Goal: Information Seeking & Learning: Learn about a topic

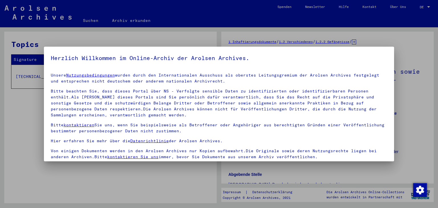
click at [136, 177] on div at bounding box center [219, 104] width 438 height 208
click at [110, 169] on div at bounding box center [219, 104] width 438 height 208
click at [411, 96] on div at bounding box center [219, 104] width 438 height 208
click at [2, 135] on div at bounding box center [219, 104] width 438 height 208
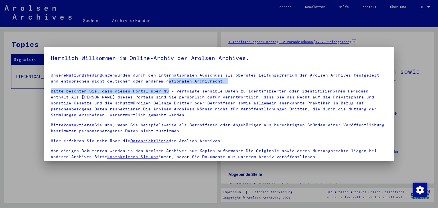
drag, startPoint x: 152, startPoint y: 84, endPoint x: 165, endPoint y: 93, distance: 15.3
click at [165, 93] on div "Unsere Nutzungsbedingungen wurden durch den Internationalen Ausschuss als obers…" at bounding box center [219, 116] width 337 height 88
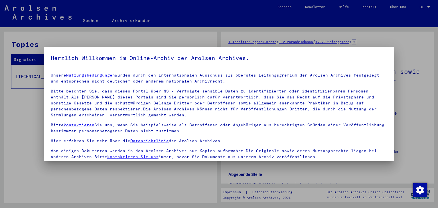
click at [425, 101] on div at bounding box center [219, 104] width 438 height 208
click at [380, 49] on mat-dialog-container "Herzlich Willkommen im Online-Archiv der Arolsen Archives. Unsere Nutzungsbedin…" at bounding box center [219, 104] width 350 height 115
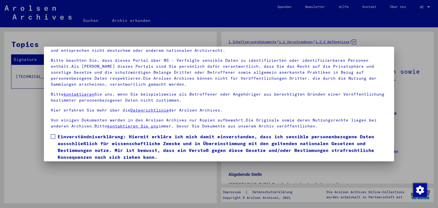
scroll to position [49, 0]
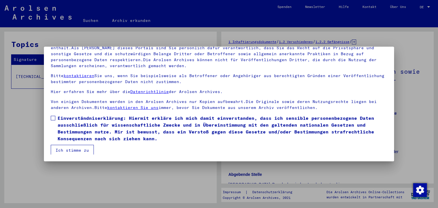
click at [83, 151] on button "Ich stimme zu" at bounding box center [72, 150] width 43 height 11
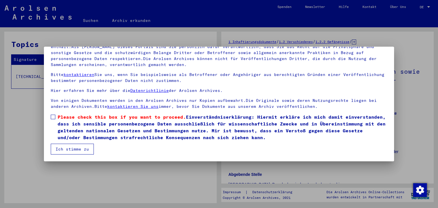
click at [82, 149] on button "Ich stimme zu" at bounding box center [72, 149] width 43 height 11
click at [53, 117] on span at bounding box center [53, 117] width 5 height 5
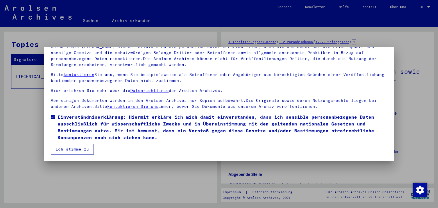
click at [69, 150] on button "Ich stimme zu" at bounding box center [72, 149] width 43 height 11
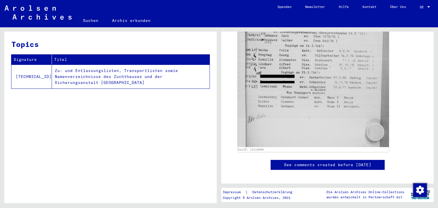
scroll to position [283, 0]
